Goal: Navigation & Orientation: Find specific page/section

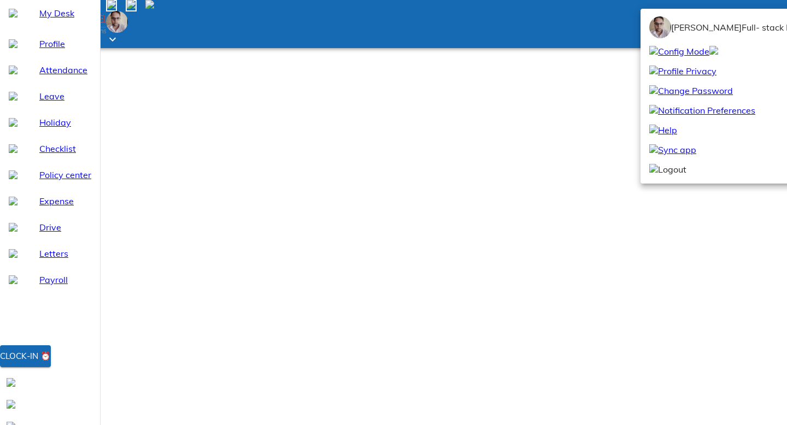
click at [404, 64] on div at bounding box center [393, 212] width 787 height 425
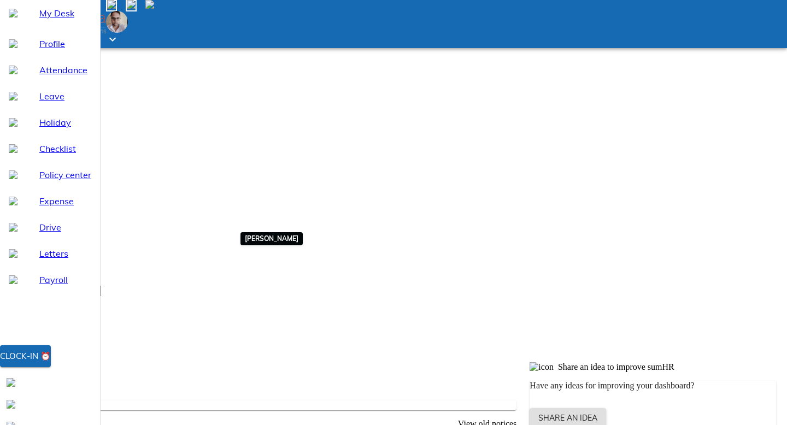
scroll to position [164, 0]
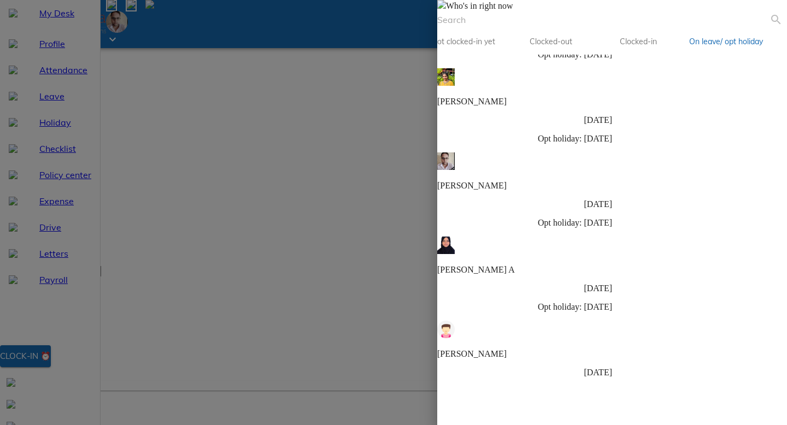
scroll to position [0, 0]
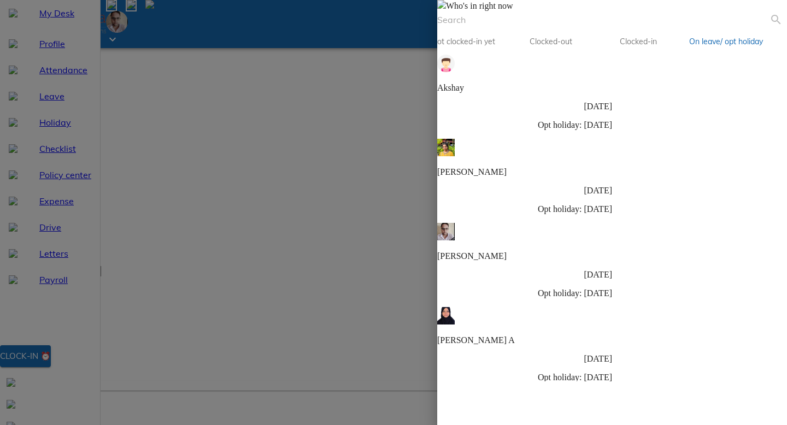
click at [446, 9] on img at bounding box center [441, 4] width 9 height 9
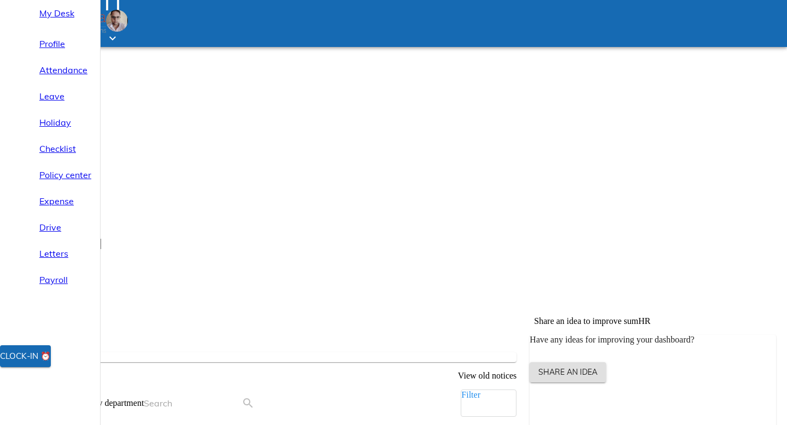
scroll to position [96, 0]
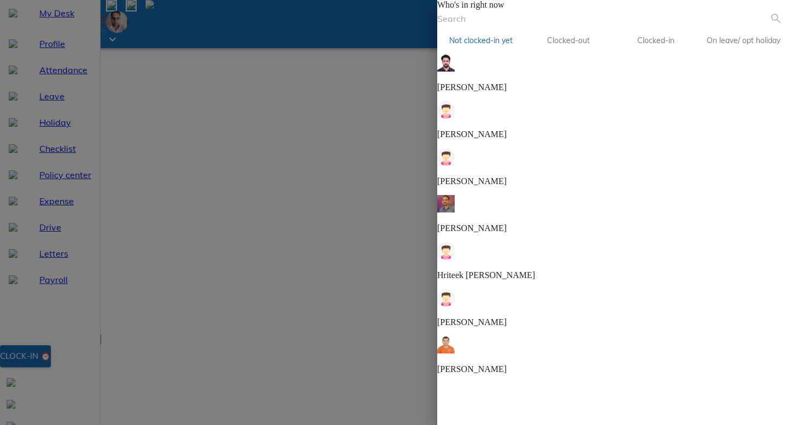
scroll to position [368, 0]
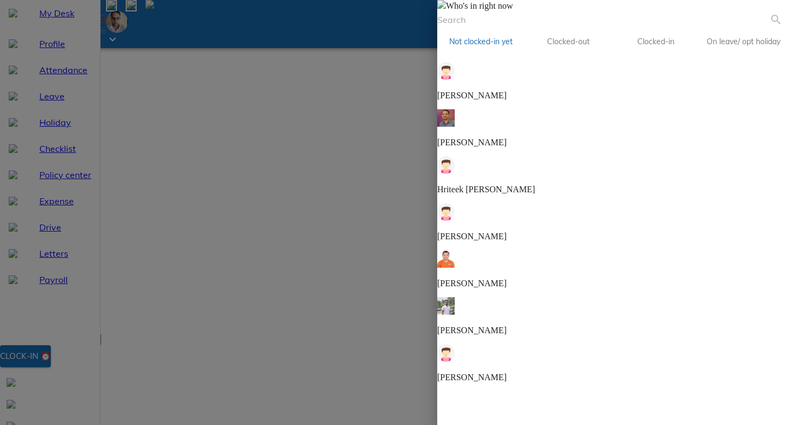
click at [446, 9] on img at bounding box center [441, 4] width 9 height 9
